Goal: Use online tool/utility: Use online tool/utility

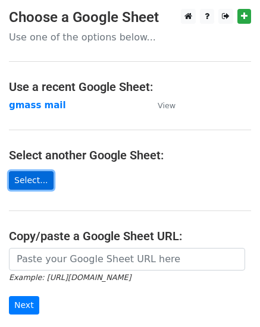
click at [30, 180] on link "Select..." at bounding box center [31, 180] width 45 height 18
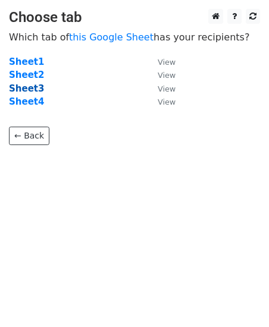
click at [22, 91] on strong "Sheet3" at bounding box center [26, 88] width 35 height 11
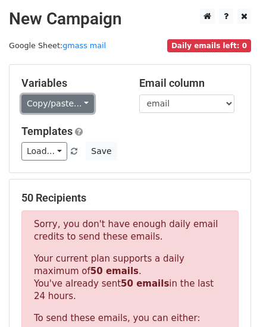
click at [74, 104] on link "Copy/paste..." at bounding box center [57, 104] width 73 height 18
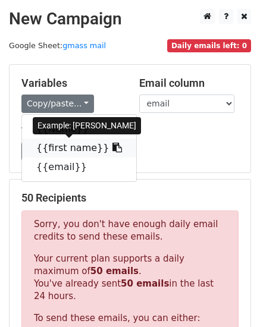
click at [112, 149] on icon at bounding box center [117, 148] width 10 height 10
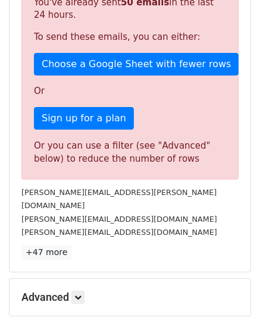
scroll to position [289, 0]
